Goal: Task Accomplishment & Management: Use online tool/utility

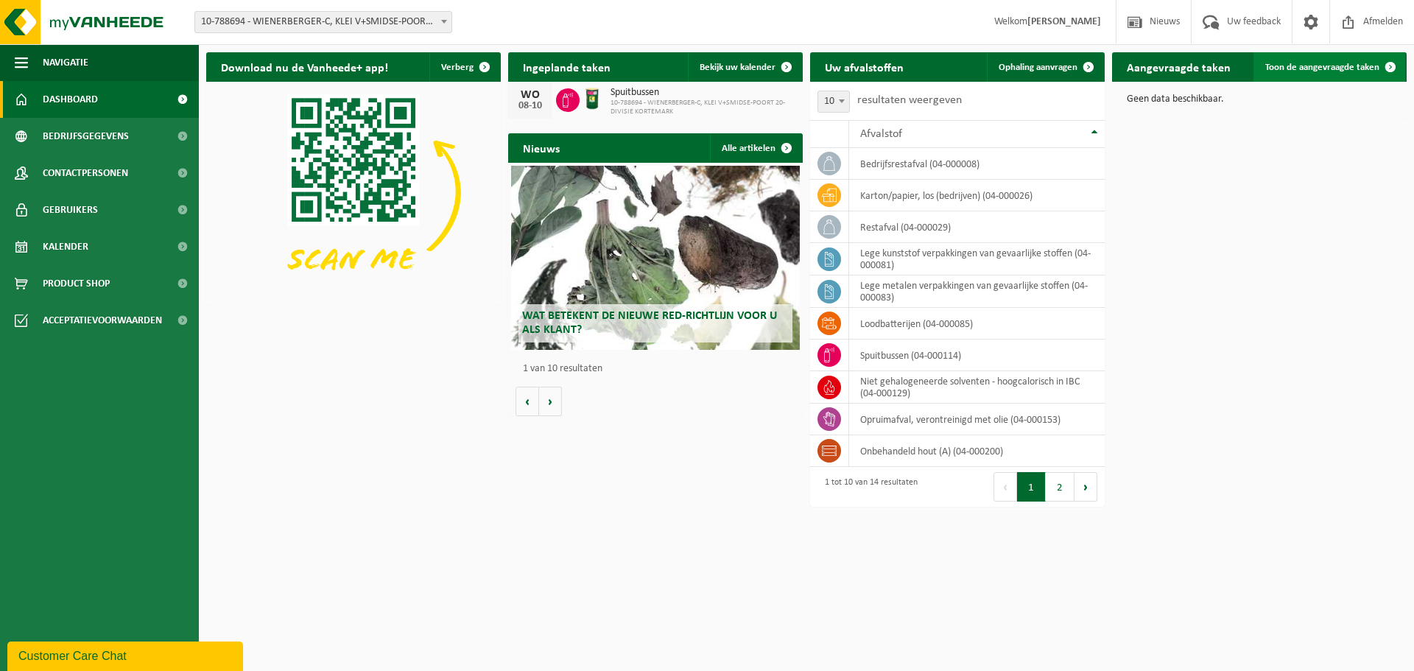
click at [1306, 73] on link "Toon de aangevraagde taken" at bounding box center [1329, 66] width 152 height 29
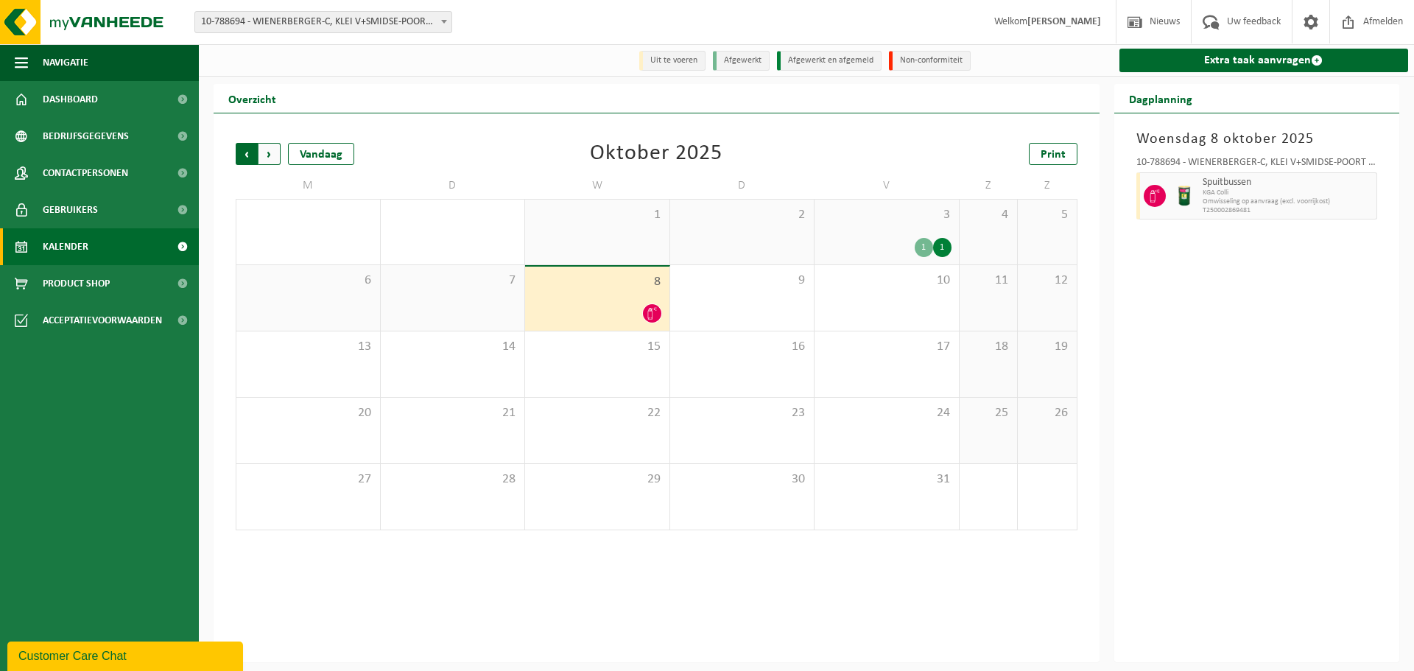
click at [275, 161] on span "Volgende" at bounding box center [269, 154] width 22 height 22
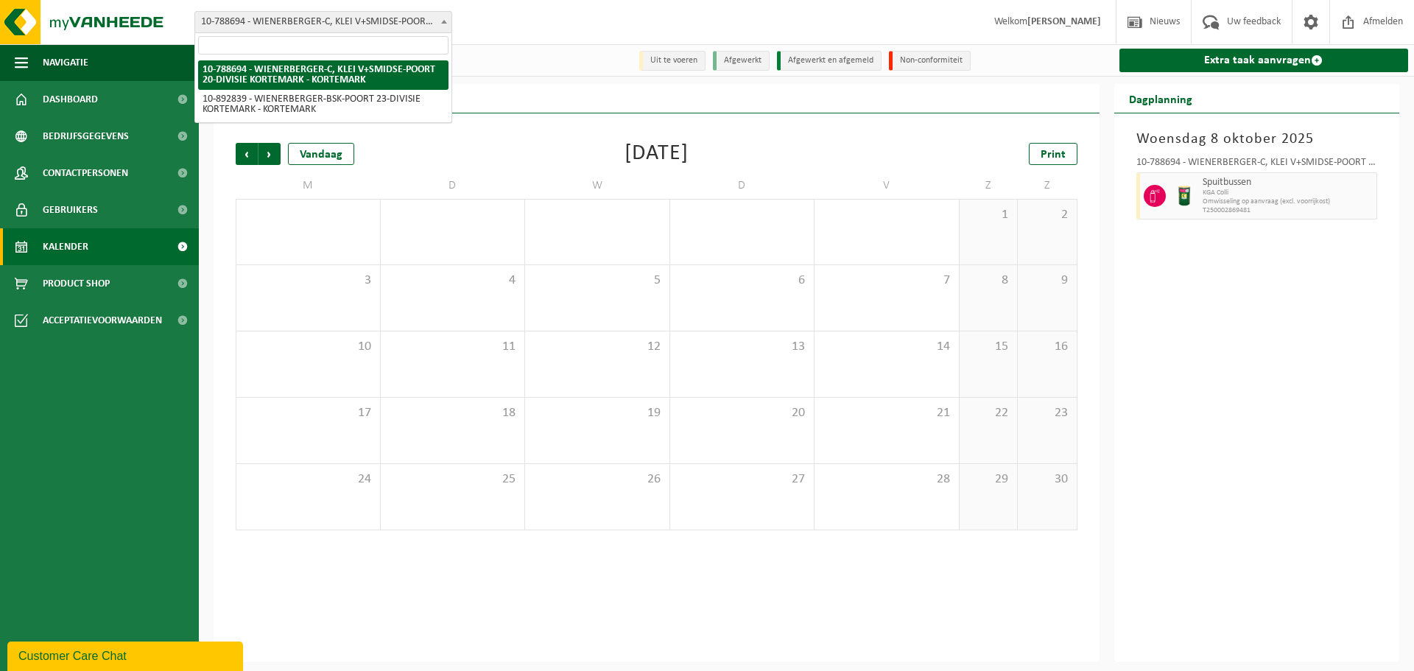
click at [351, 32] on span "10-788694 - WIENERBERGER-C, KLEI V+SMIDSE-POORT 20-DIVISIE KORTEMARK - KORTEMARK" at bounding box center [323, 22] width 256 height 21
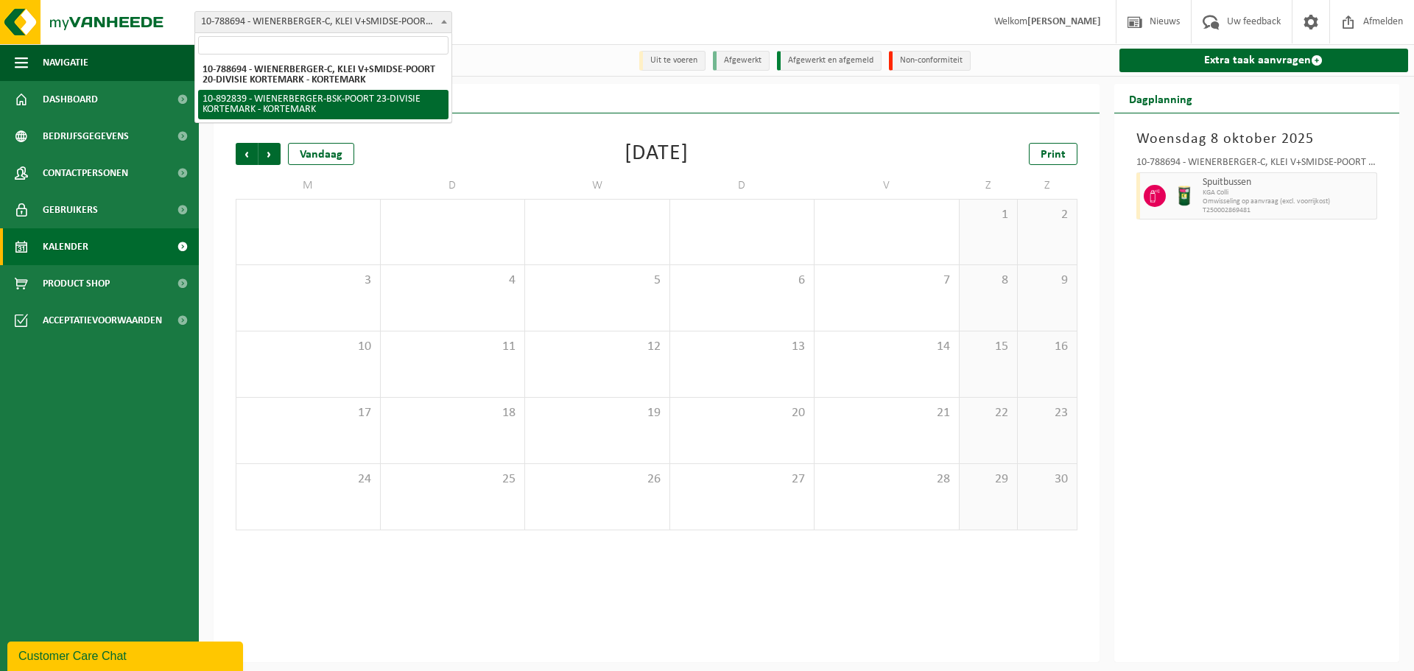
select select "115498"
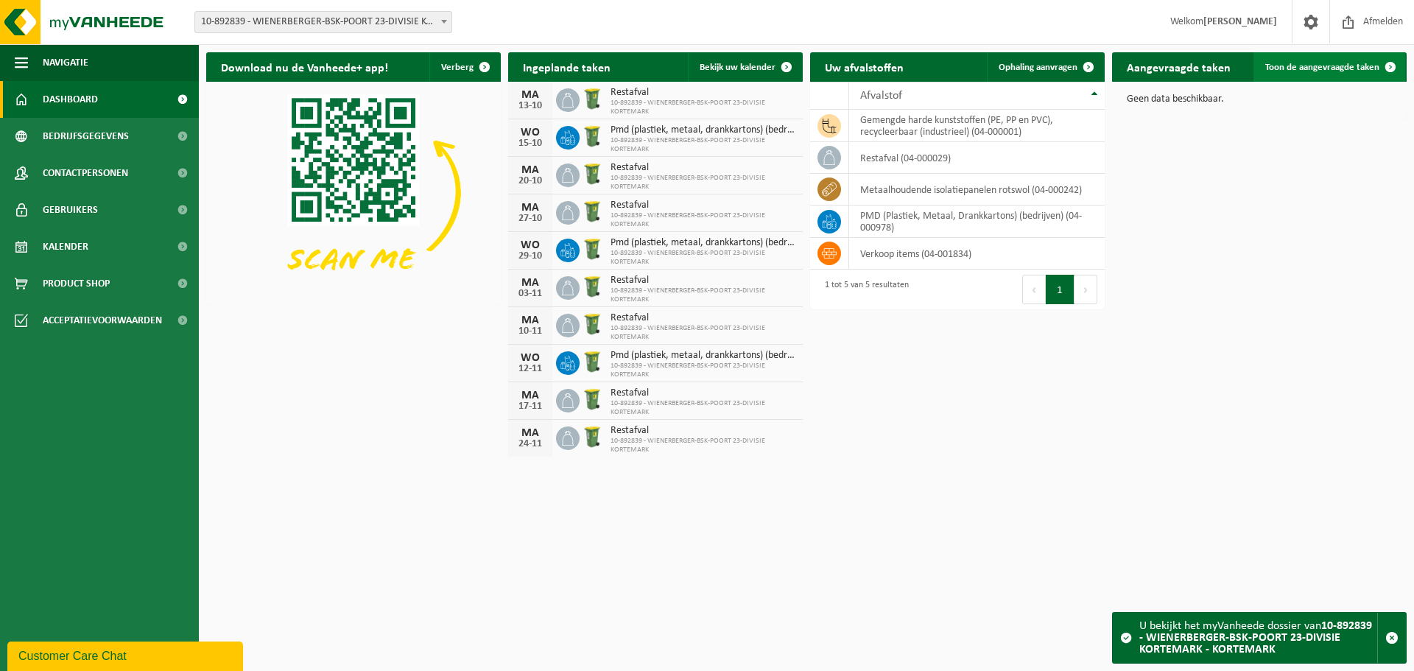
click at [1345, 59] on link "Toon de aangevraagde taken" at bounding box center [1329, 66] width 152 height 29
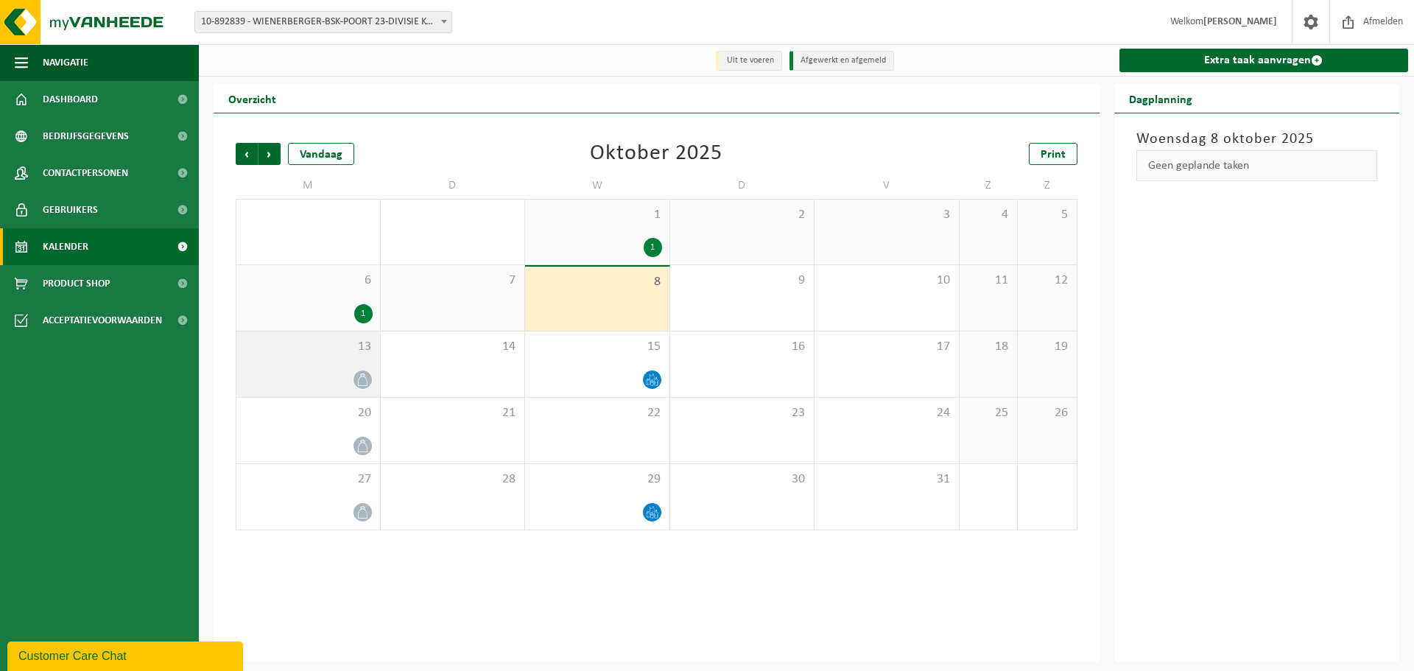
click at [364, 378] on icon at bounding box center [362, 379] width 13 height 13
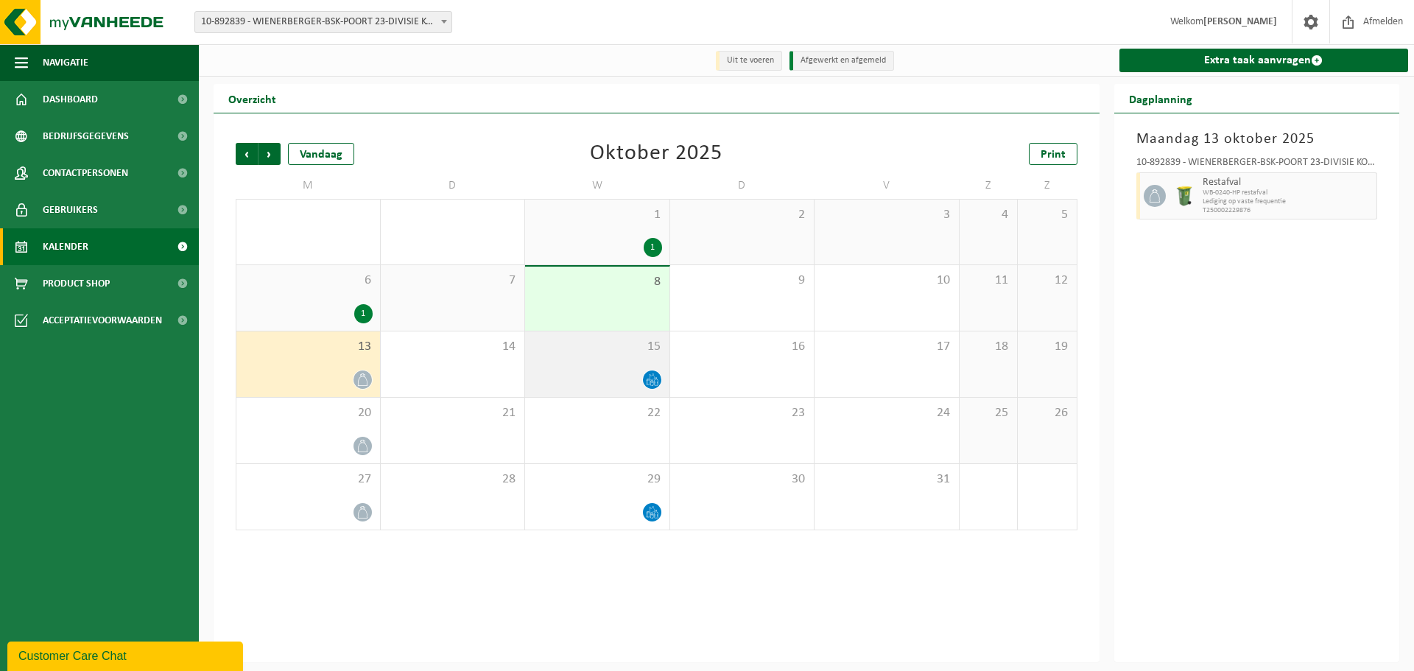
click at [657, 375] on icon at bounding box center [652, 379] width 13 height 13
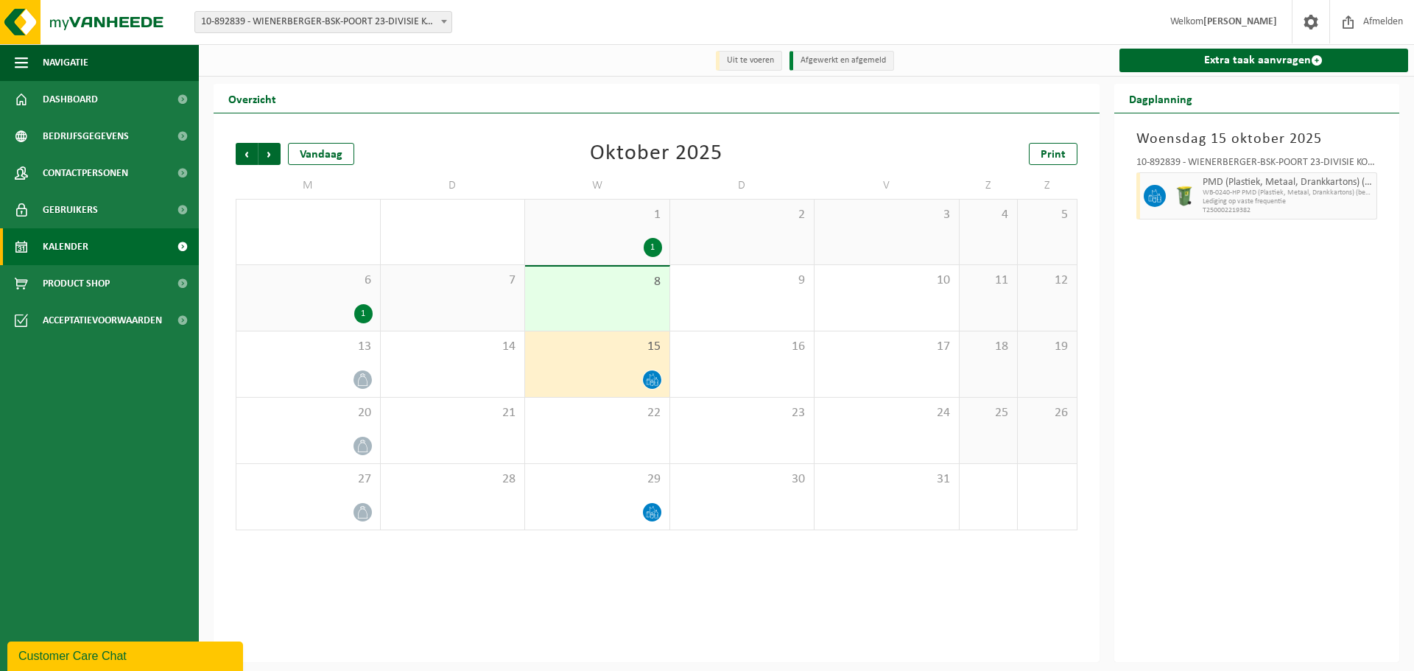
click at [358, 316] on div "1" at bounding box center [363, 313] width 18 height 19
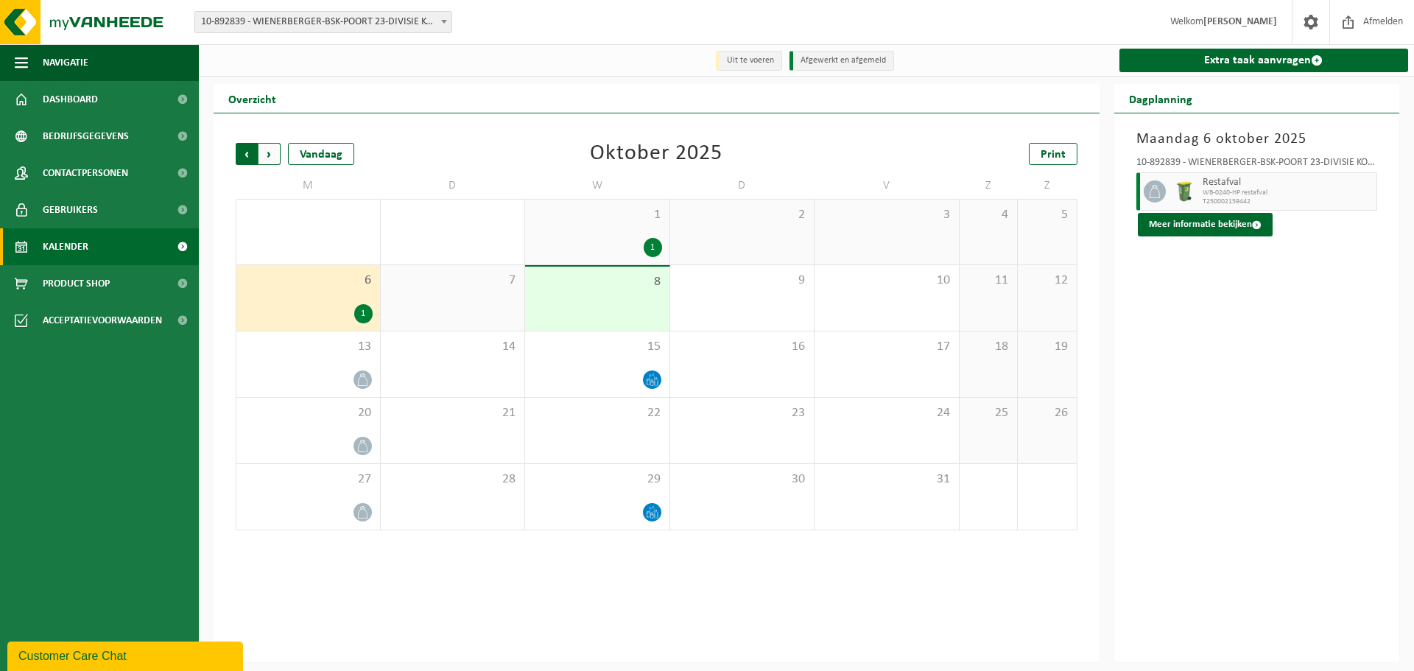
click at [269, 163] on span "Volgende" at bounding box center [269, 154] width 22 height 22
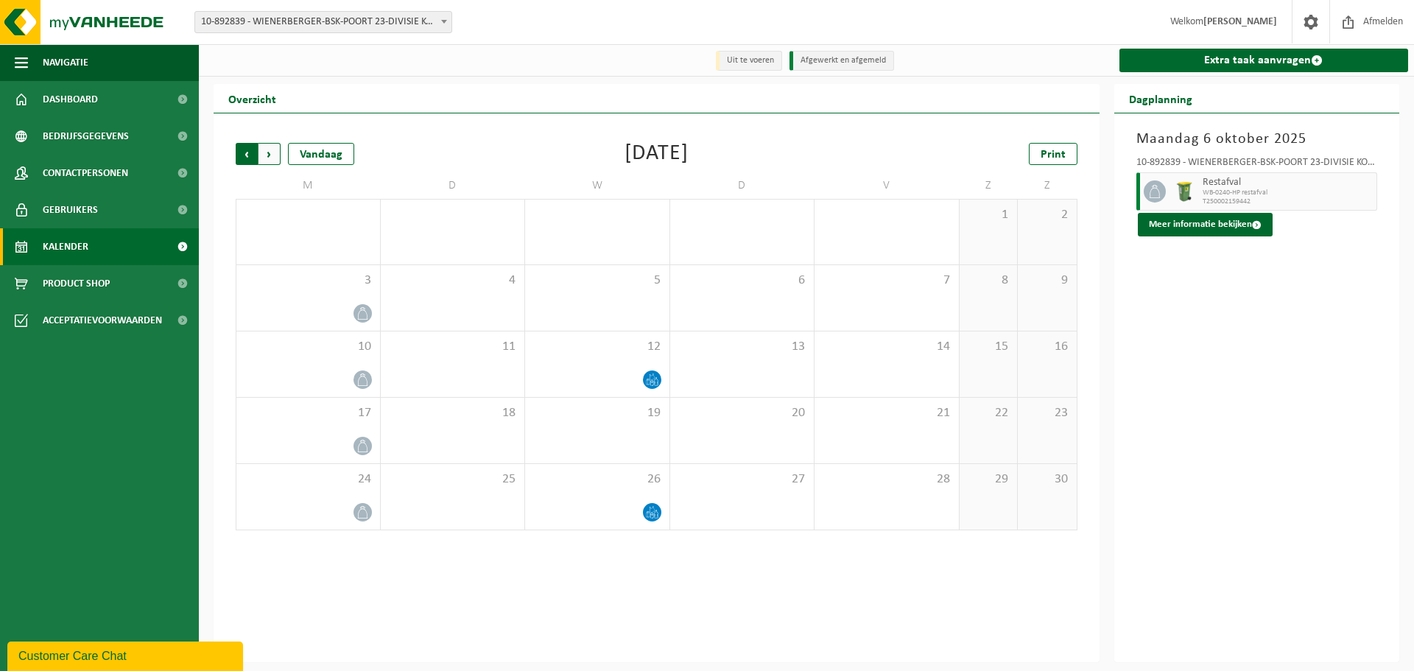
click at [272, 157] on span "Volgende" at bounding box center [269, 154] width 22 height 22
click at [240, 155] on span "Vorige" at bounding box center [247, 154] width 22 height 22
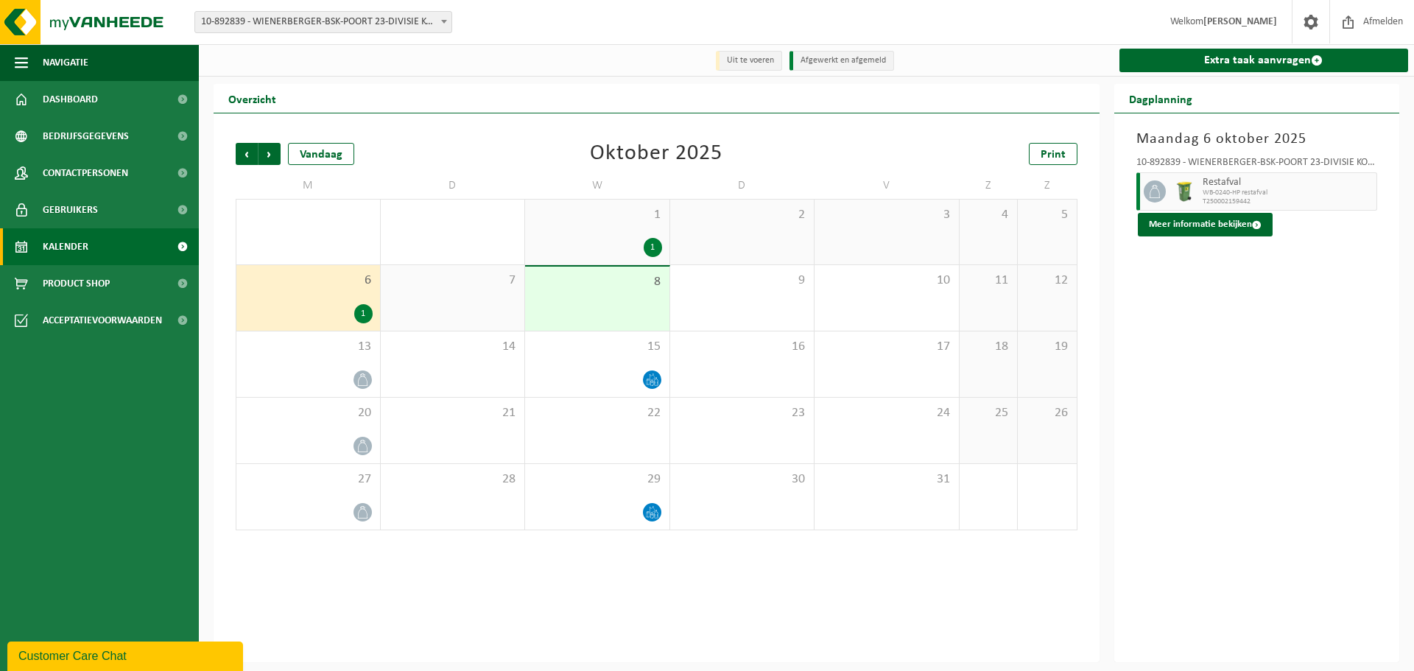
click at [240, 155] on span "Vorige" at bounding box center [247, 154] width 22 height 22
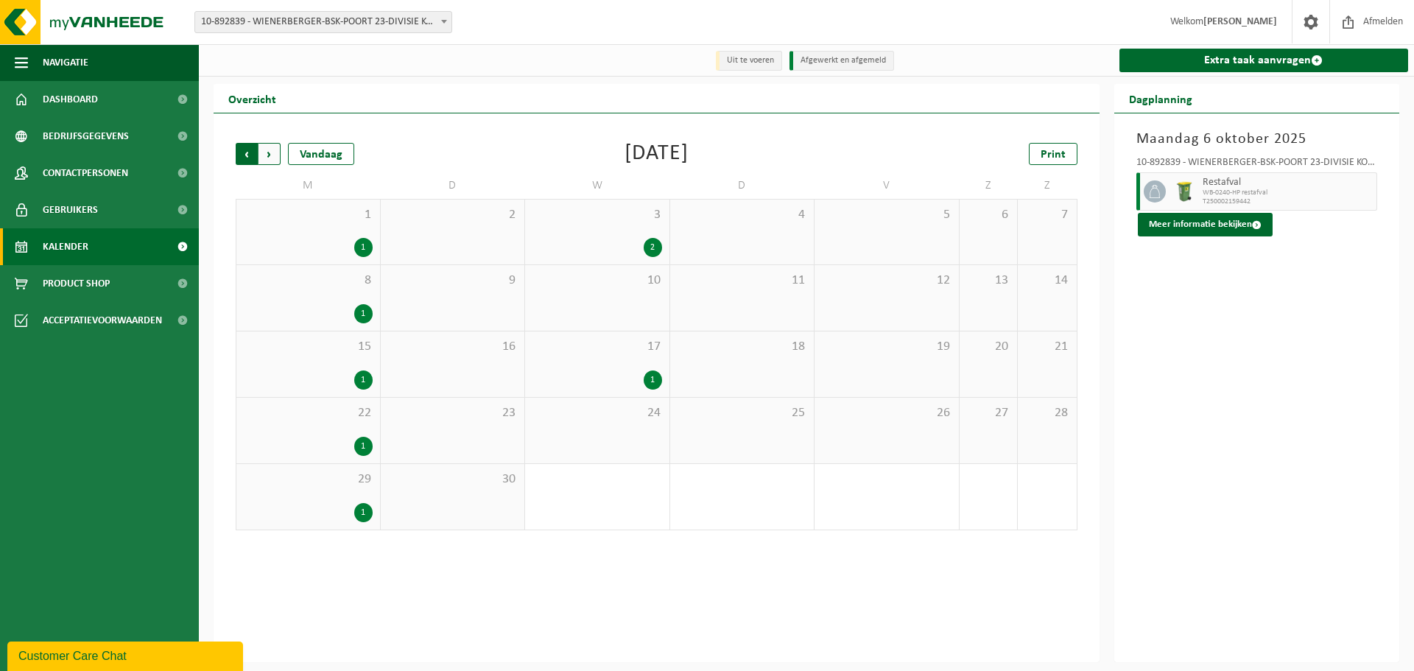
click at [275, 152] on span "Volgende" at bounding box center [269, 154] width 22 height 22
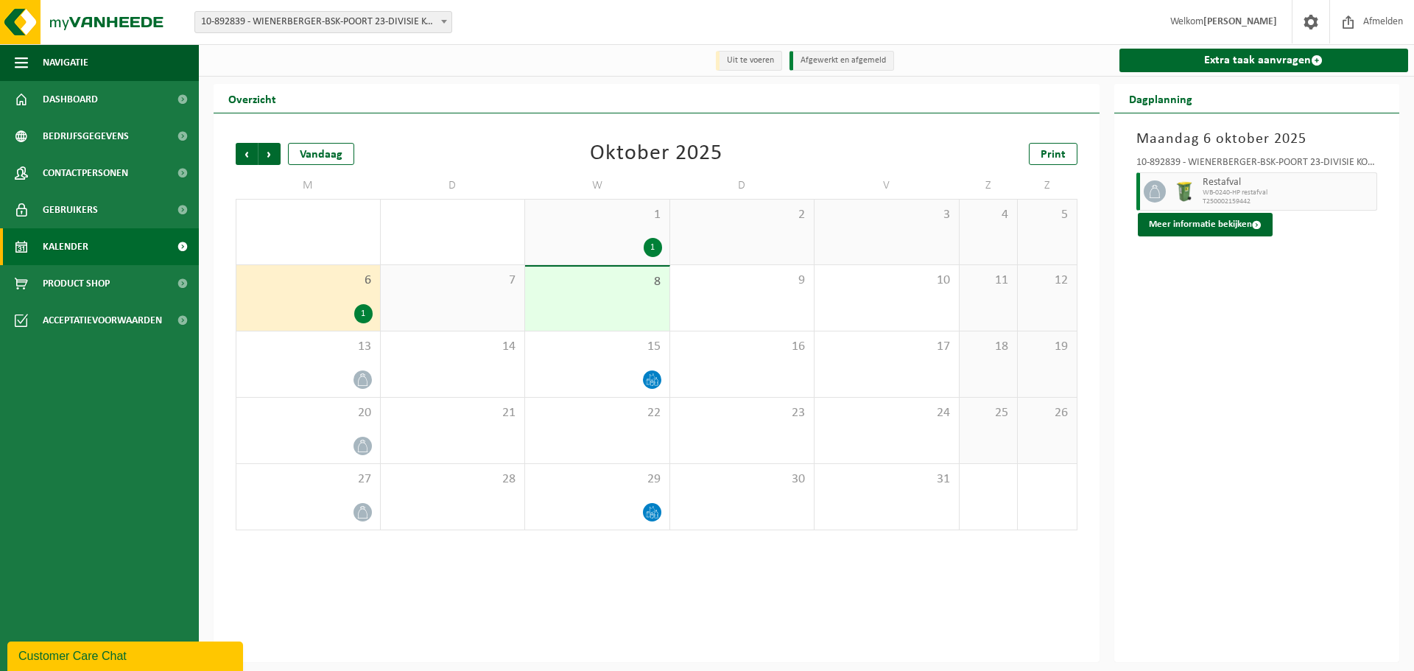
click at [275, 152] on span "Volgende" at bounding box center [269, 154] width 22 height 22
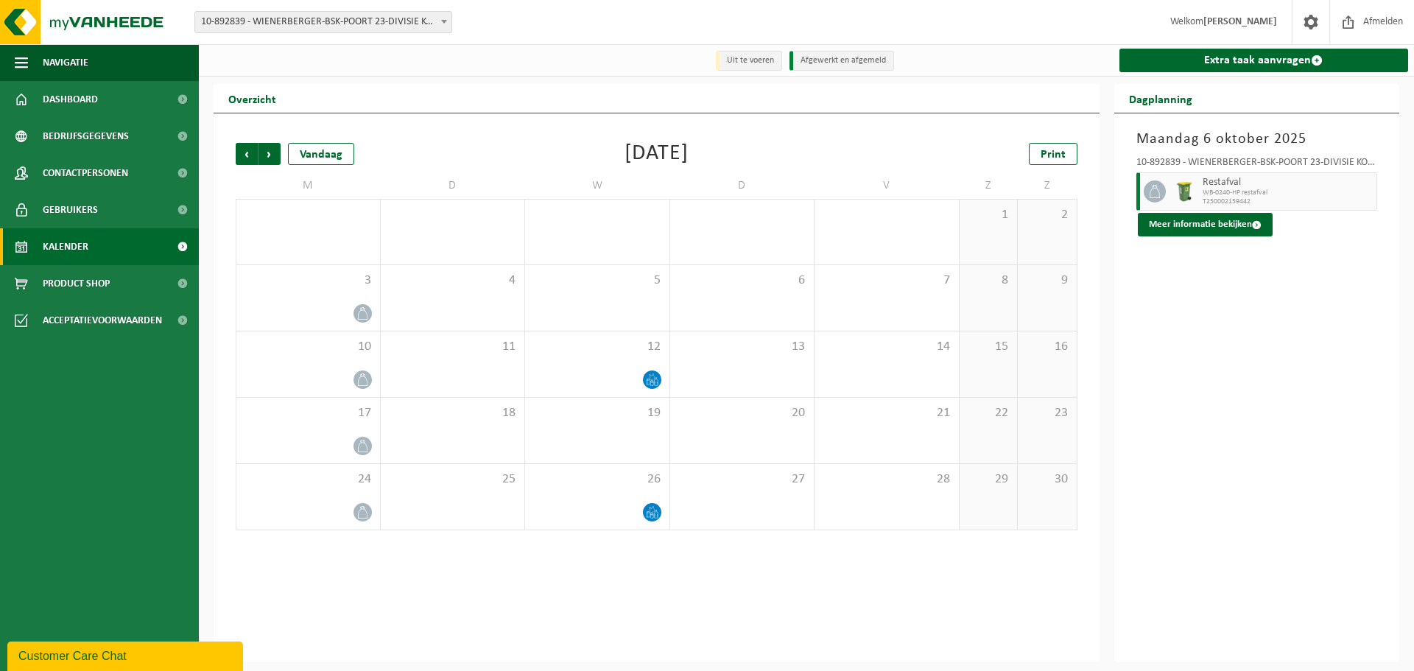
click at [378, 24] on span "10-892839 - WIENERBERGER-BSK-POORT 23-DIVISIE KORTEMARK - KORTEMARK" at bounding box center [323, 22] width 256 height 21
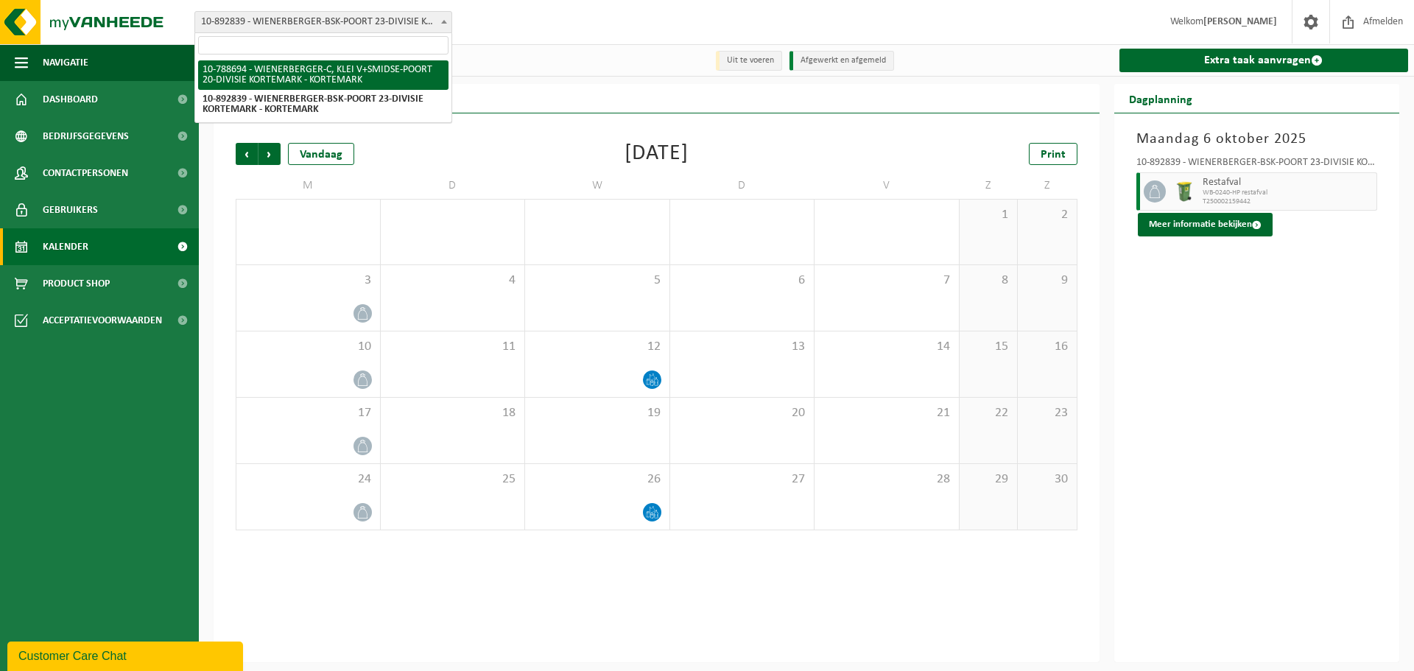
select select "29232"
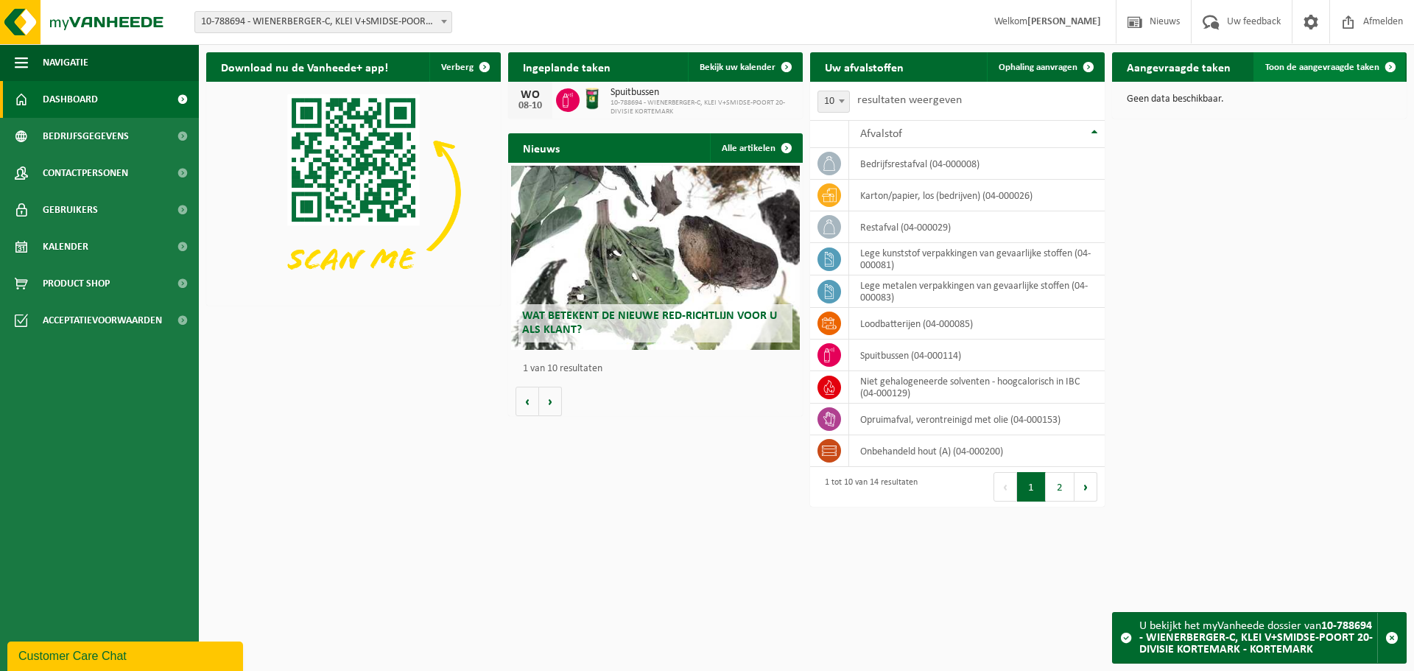
click at [1377, 65] on span at bounding box center [1389, 66] width 29 height 29
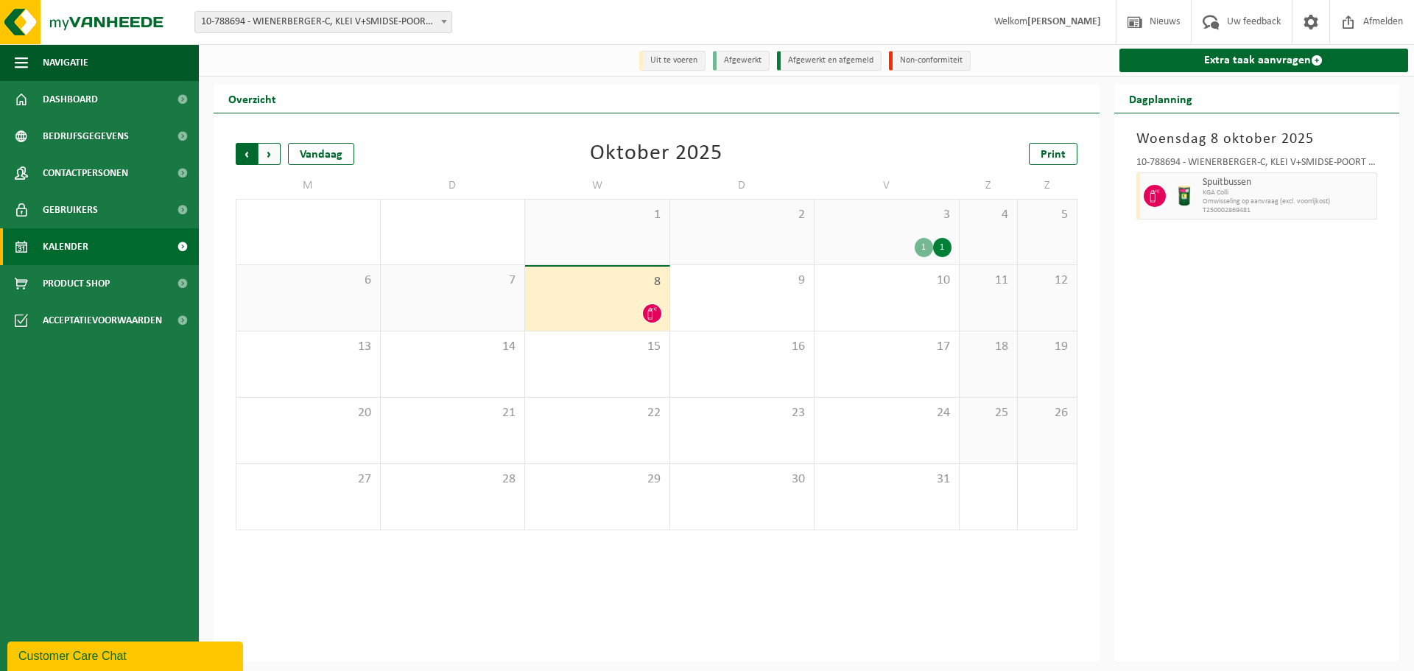
click at [269, 150] on span "Volgende" at bounding box center [269, 154] width 22 height 22
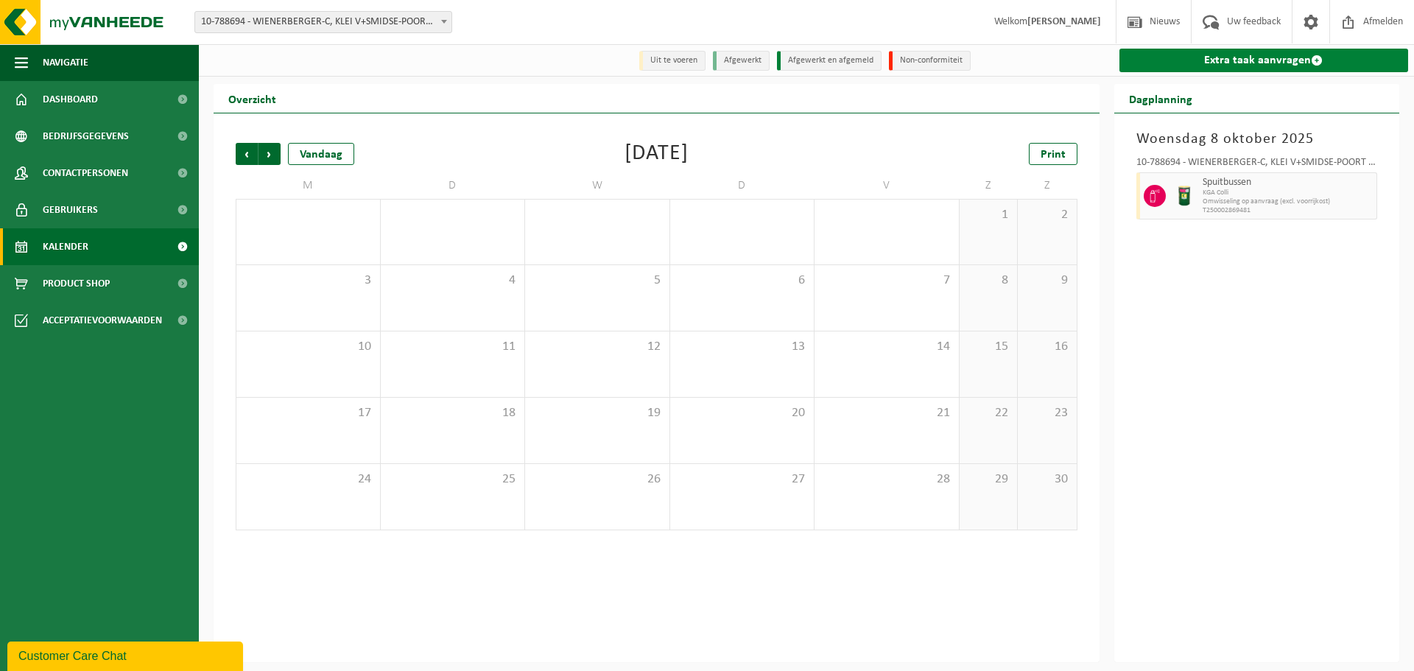
click at [1259, 62] on link "Extra taak aanvragen" at bounding box center [1263, 61] width 289 height 24
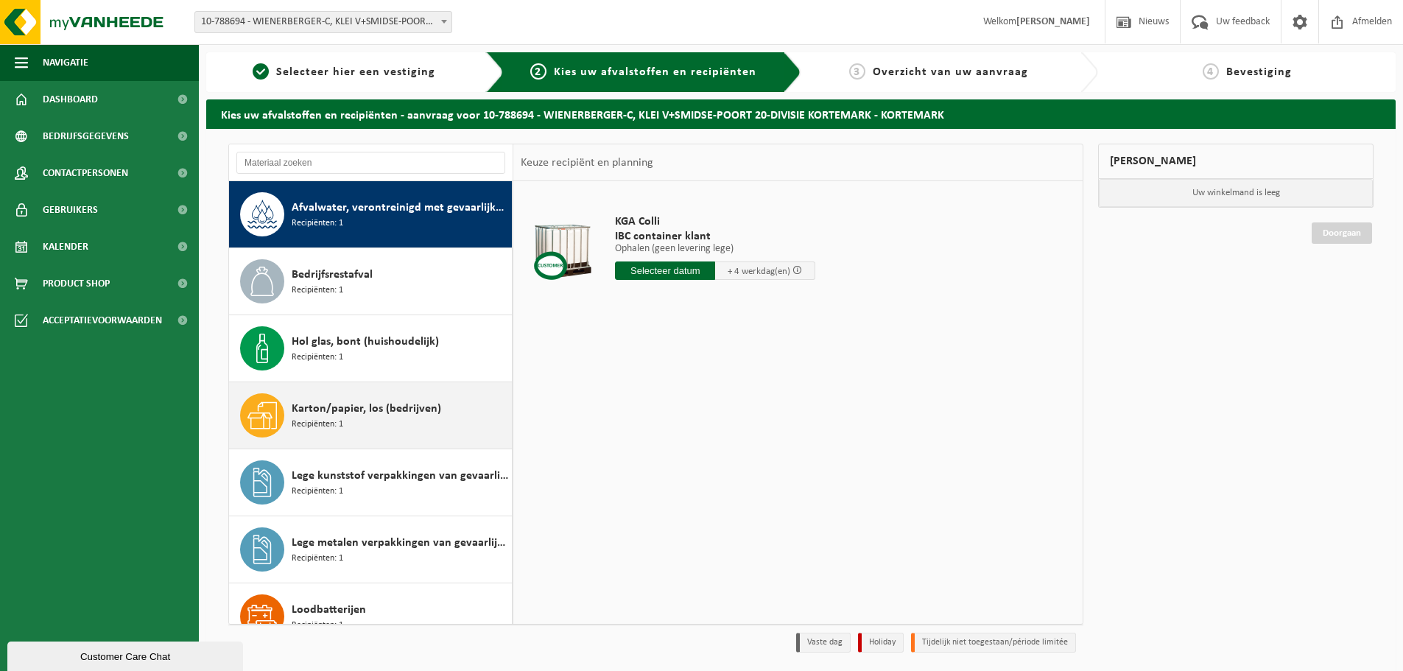
click at [348, 419] on div "Karton/papier, los (bedrijven) Recipiënten: 1" at bounding box center [400, 415] width 216 height 44
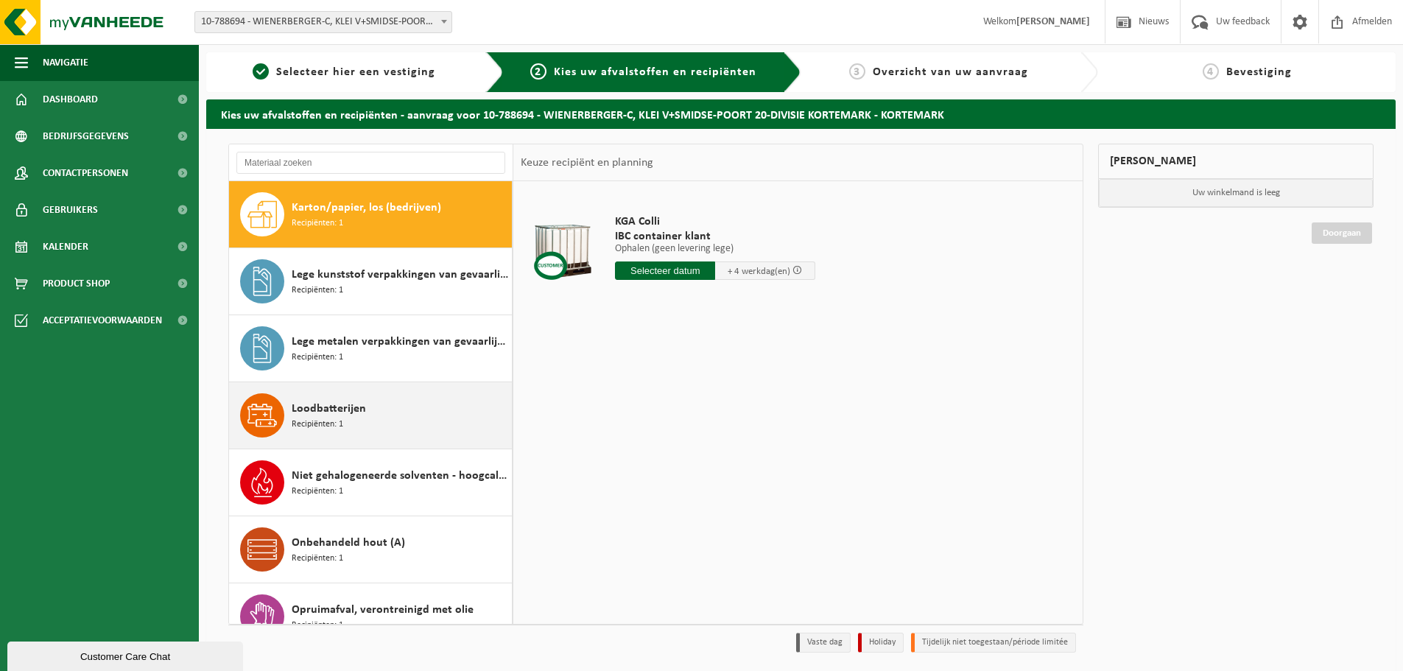
scroll to position [201, 0]
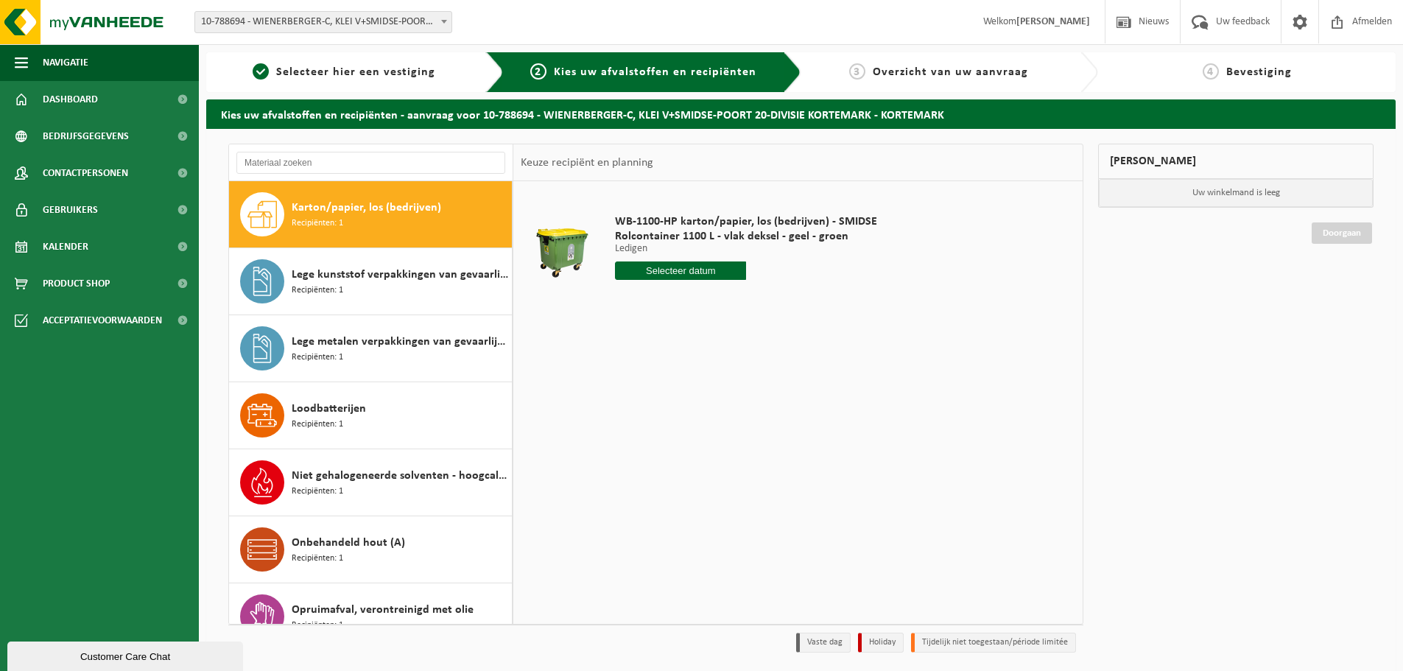
click at [709, 267] on input "text" at bounding box center [680, 270] width 131 height 18
click at [627, 398] on div "13" at bounding box center [629, 402] width 26 height 24
type input "Van 2025-10-13"
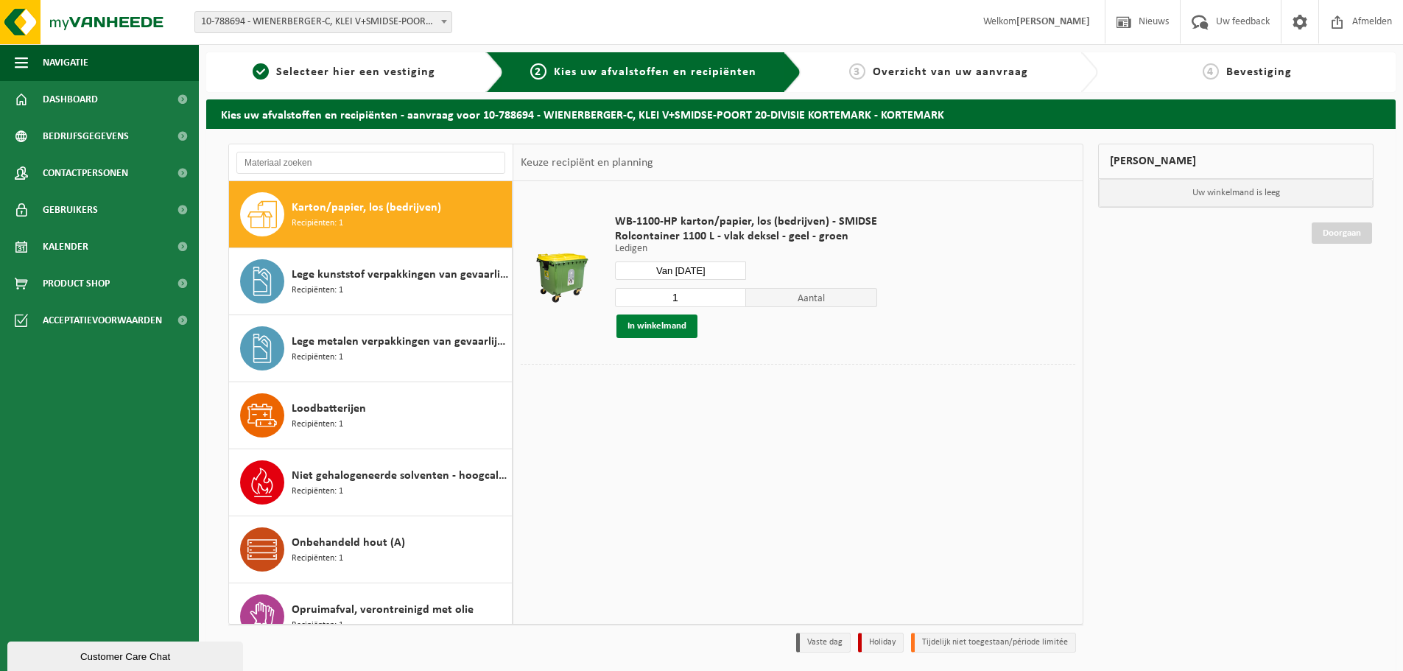
click at [649, 325] on button "In winkelmand" at bounding box center [656, 326] width 81 height 24
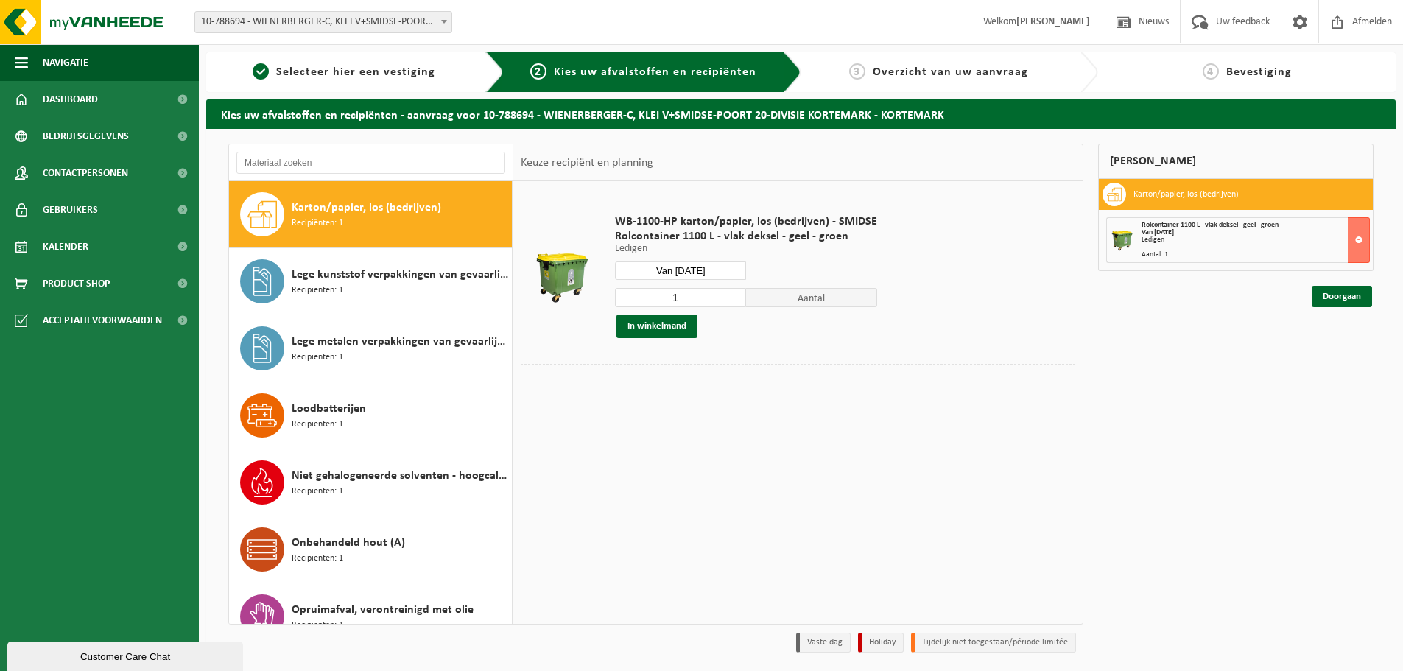
click at [766, 398] on td at bounding box center [798, 397] width 554 height 7
click at [1330, 300] on link "Doorgaan" at bounding box center [1341, 296] width 60 height 21
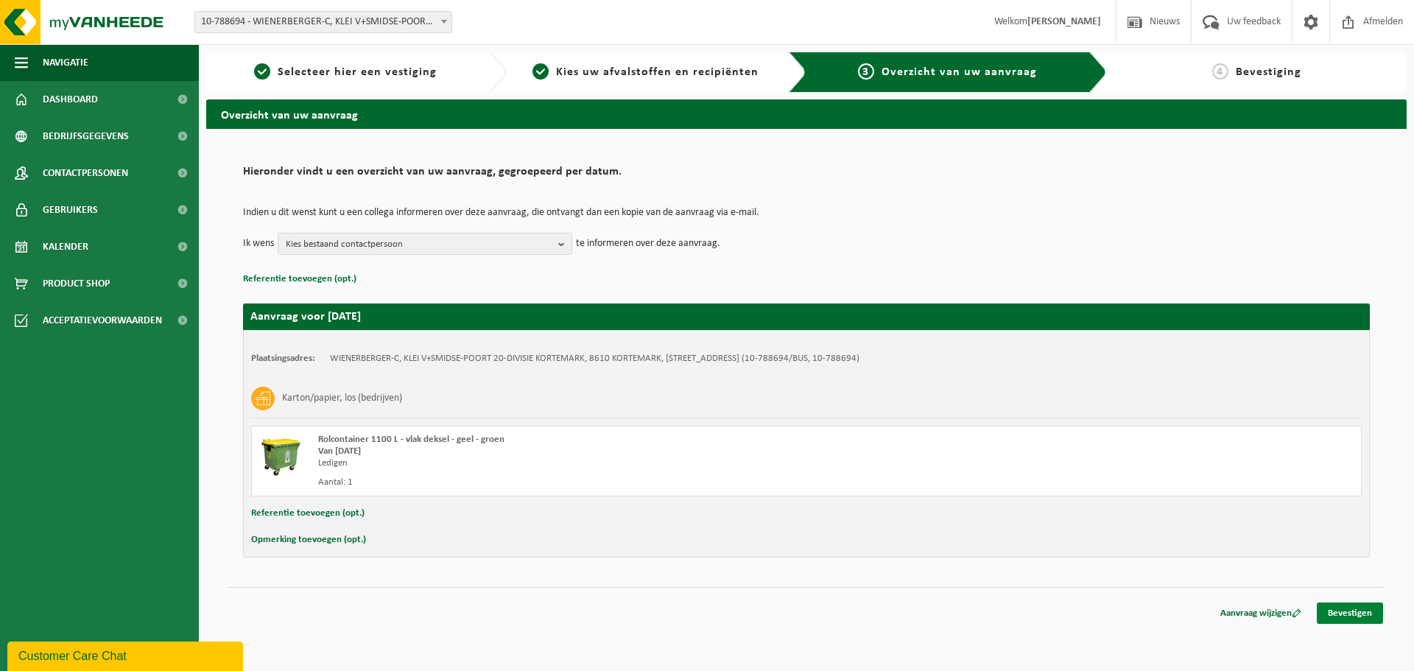
click at [1353, 610] on link "Bevestigen" at bounding box center [1350, 612] width 66 height 21
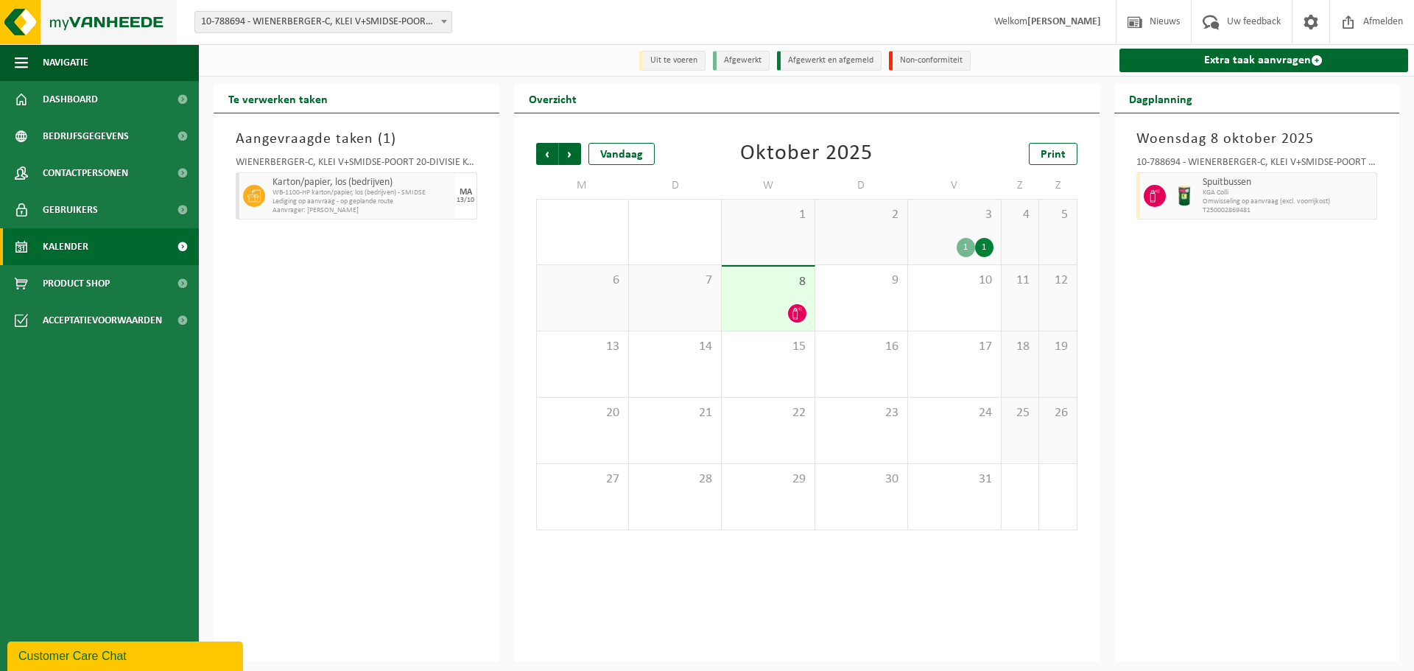
click at [73, 16] on img at bounding box center [88, 22] width 177 height 44
